Goal: Find specific page/section: Find specific page/section

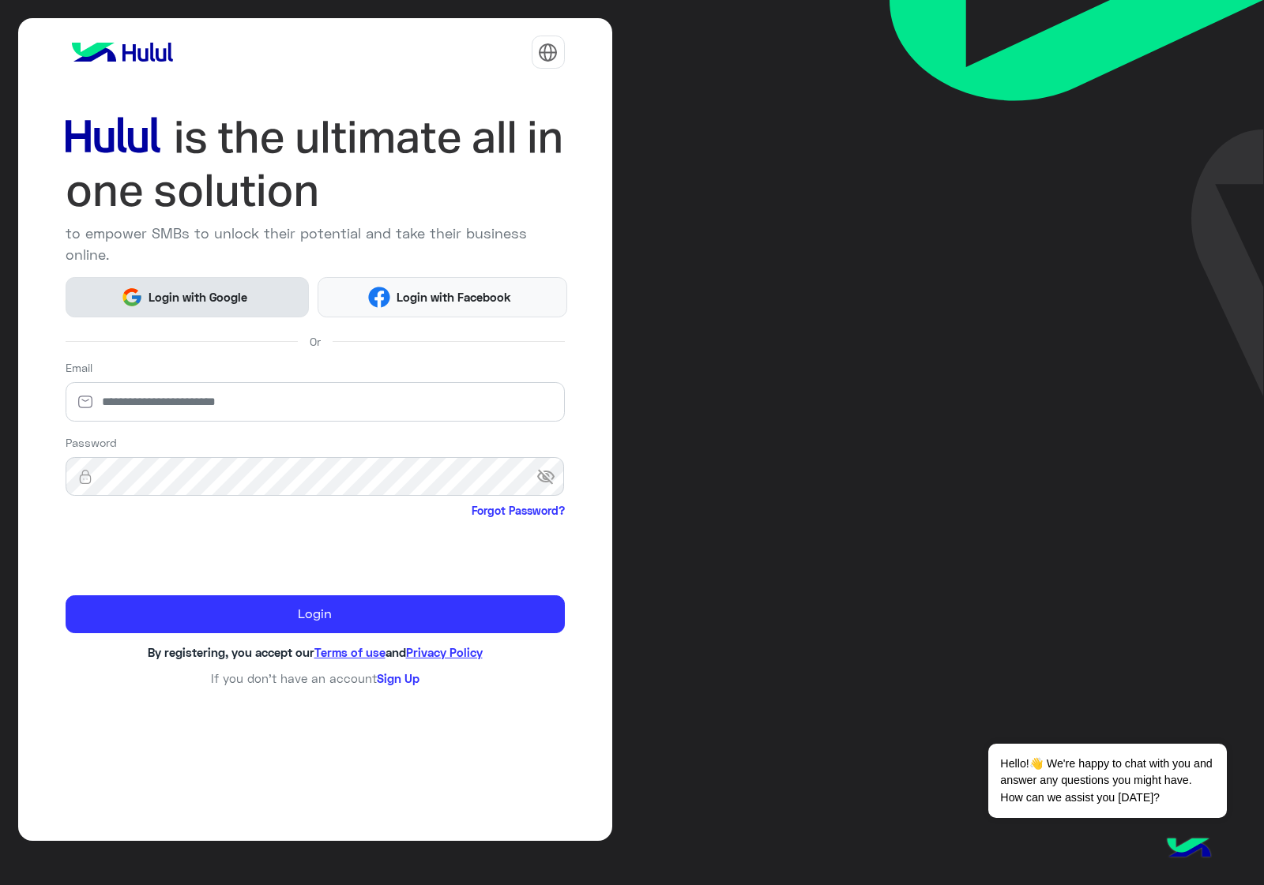
click at [216, 288] on span "Login with Google" at bounding box center [198, 297] width 111 height 18
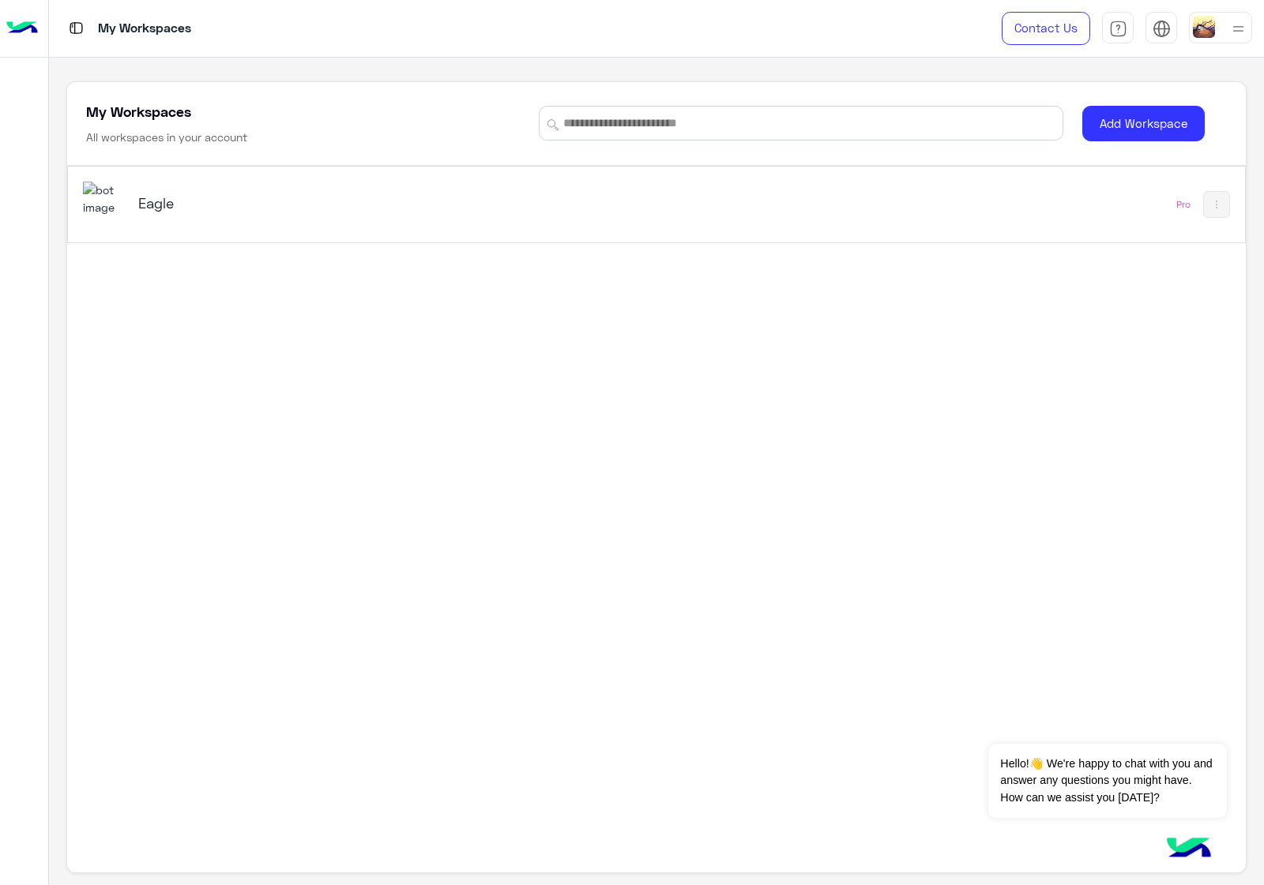
click at [282, 194] on h5 "Eagle" at bounding box center [344, 203] width 413 height 19
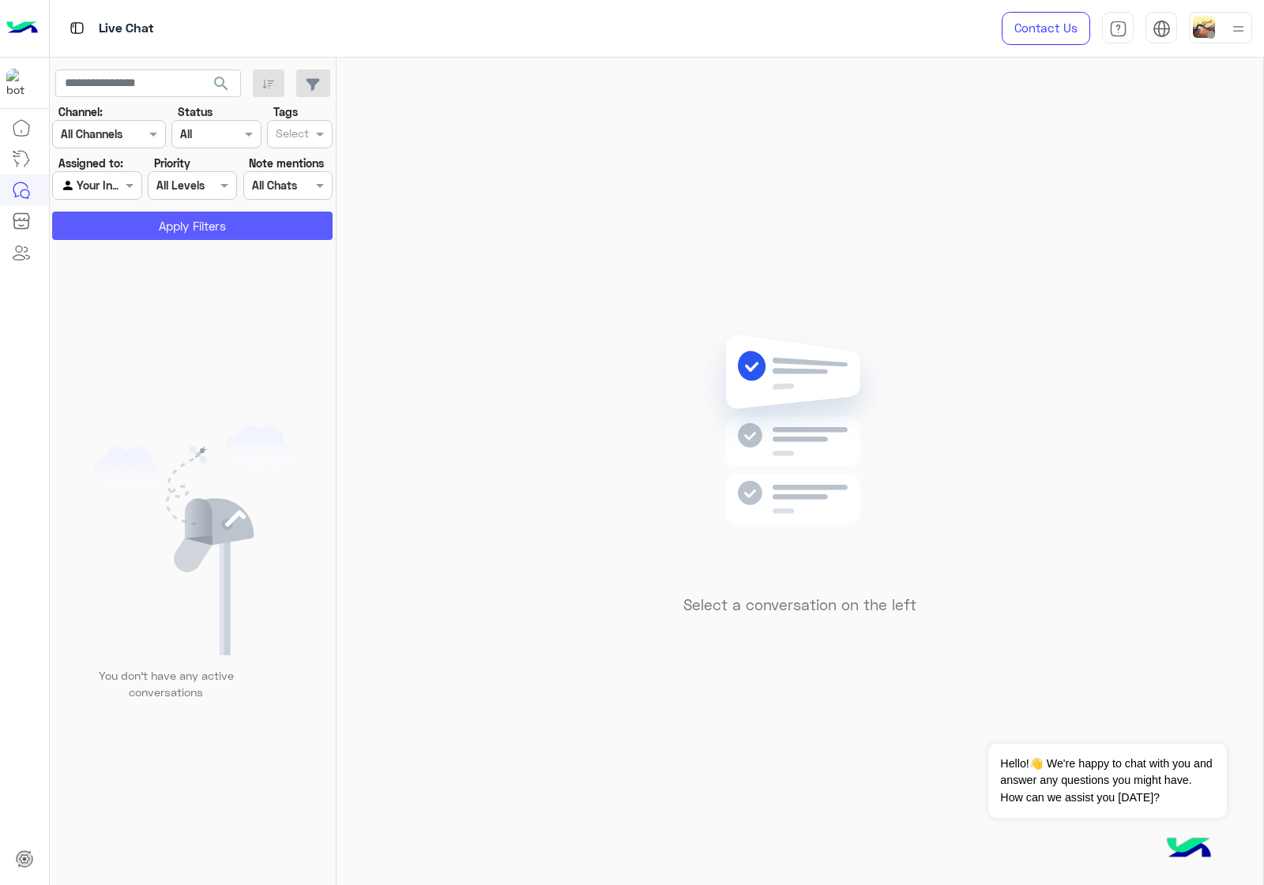
click at [202, 227] on button "Apply Filters" at bounding box center [192, 226] width 280 height 28
